Goal: Task Accomplishment & Management: Use online tool/utility

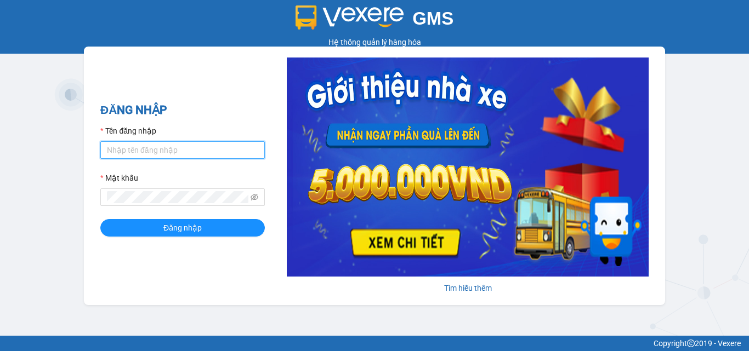
click at [149, 145] on input "Tên đăng nhập" at bounding box center [182, 150] width 164 height 18
type input "lamnt.lienhung"
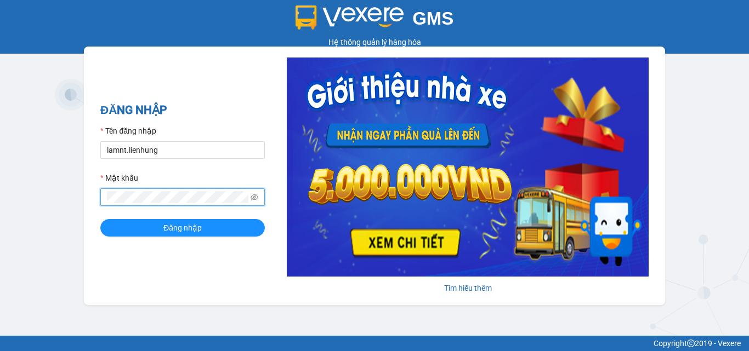
click at [100, 219] on button "Đăng nhập" at bounding box center [182, 228] width 164 height 18
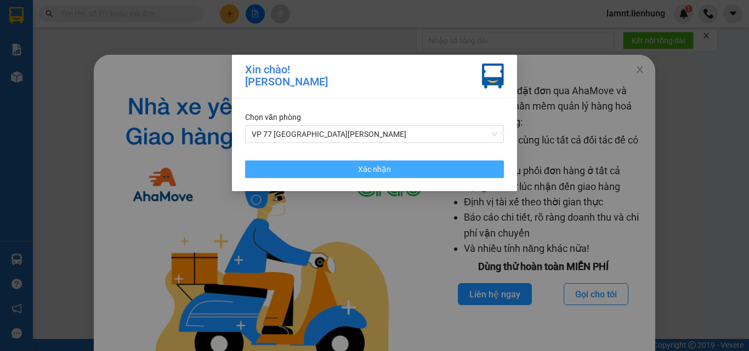
drag, startPoint x: 325, startPoint y: 174, endPoint x: 319, endPoint y: 170, distance: 6.7
click at [324, 173] on button "Xác nhận" at bounding box center [374, 170] width 259 height 18
